Goal: Use online tool/utility: Utilize a website feature to perform a specific function

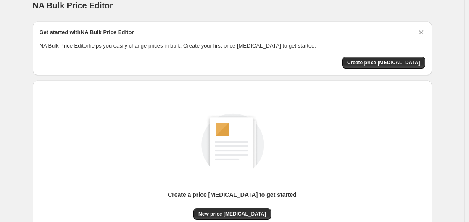
scroll to position [93, 0]
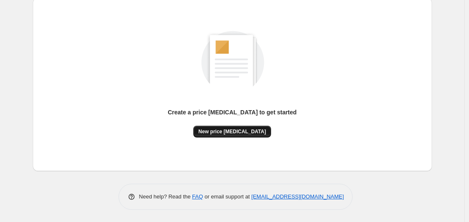
click at [229, 128] on button "New price [MEDICAL_DATA]" at bounding box center [232, 132] width 78 height 12
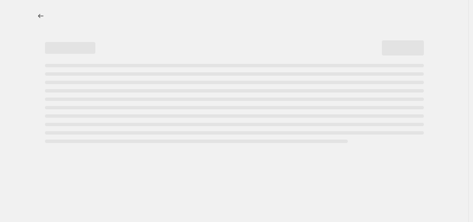
select select "percentage"
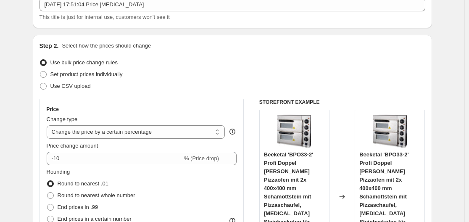
scroll to position [168, 0]
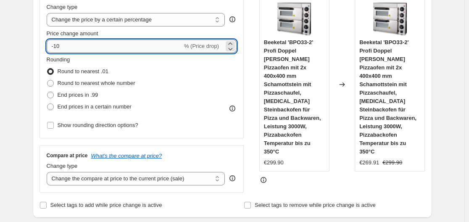
click at [135, 50] on input "-10" at bounding box center [115, 45] width 136 height 13
type input "-1"
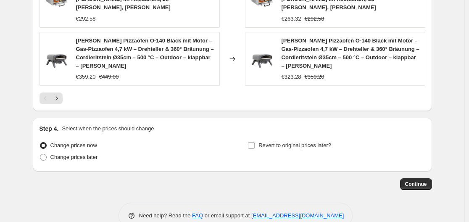
scroll to position [724, 0]
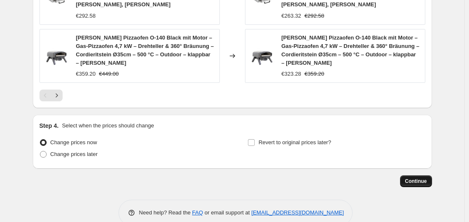
type input "-43"
click at [410, 178] on span "Continue" at bounding box center [416, 181] width 22 height 7
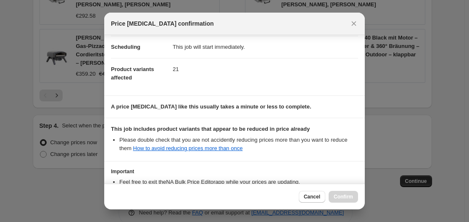
scroll to position [132, 0]
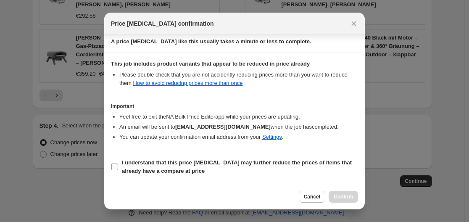
click at [113, 164] on input "I understand that this price [MEDICAL_DATA] may further reduce the prices of it…" at bounding box center [114, 166] width 7 height 7
checkbox input "true"
click at [351, 199] on span "Confirm" at bounding box center [342, 196] width 19 height 7
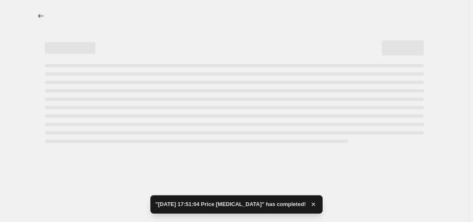
select select "percentage"
